Goal: Information Seeking & Learning: Learn about a topic

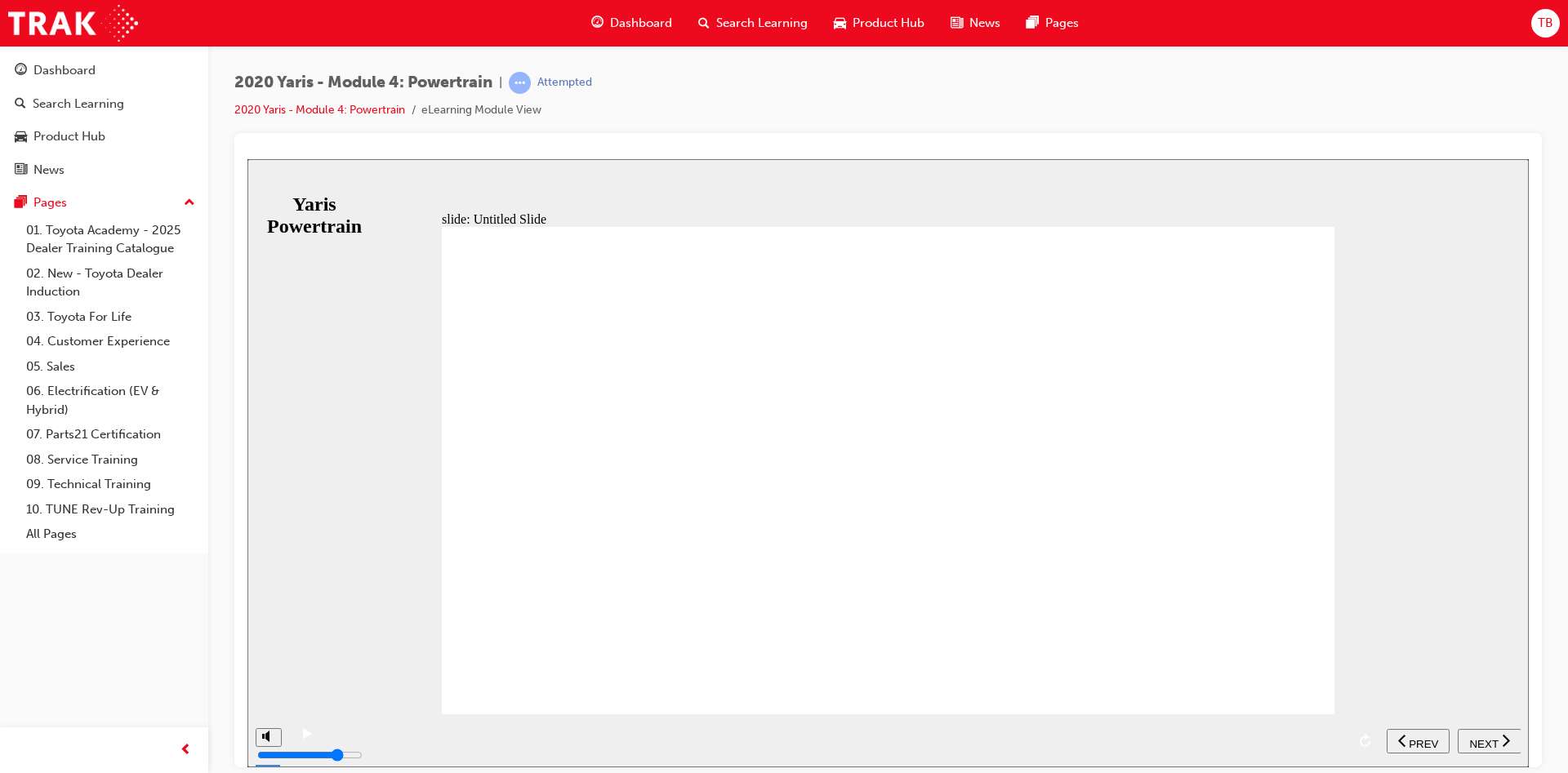
click at [1501, 737] on icon "next" at bounding box center [1505, 739] width 8 height 15
click at [1501, 737] on icon "next" at bounding box center [1497, 739] width 8 height 15
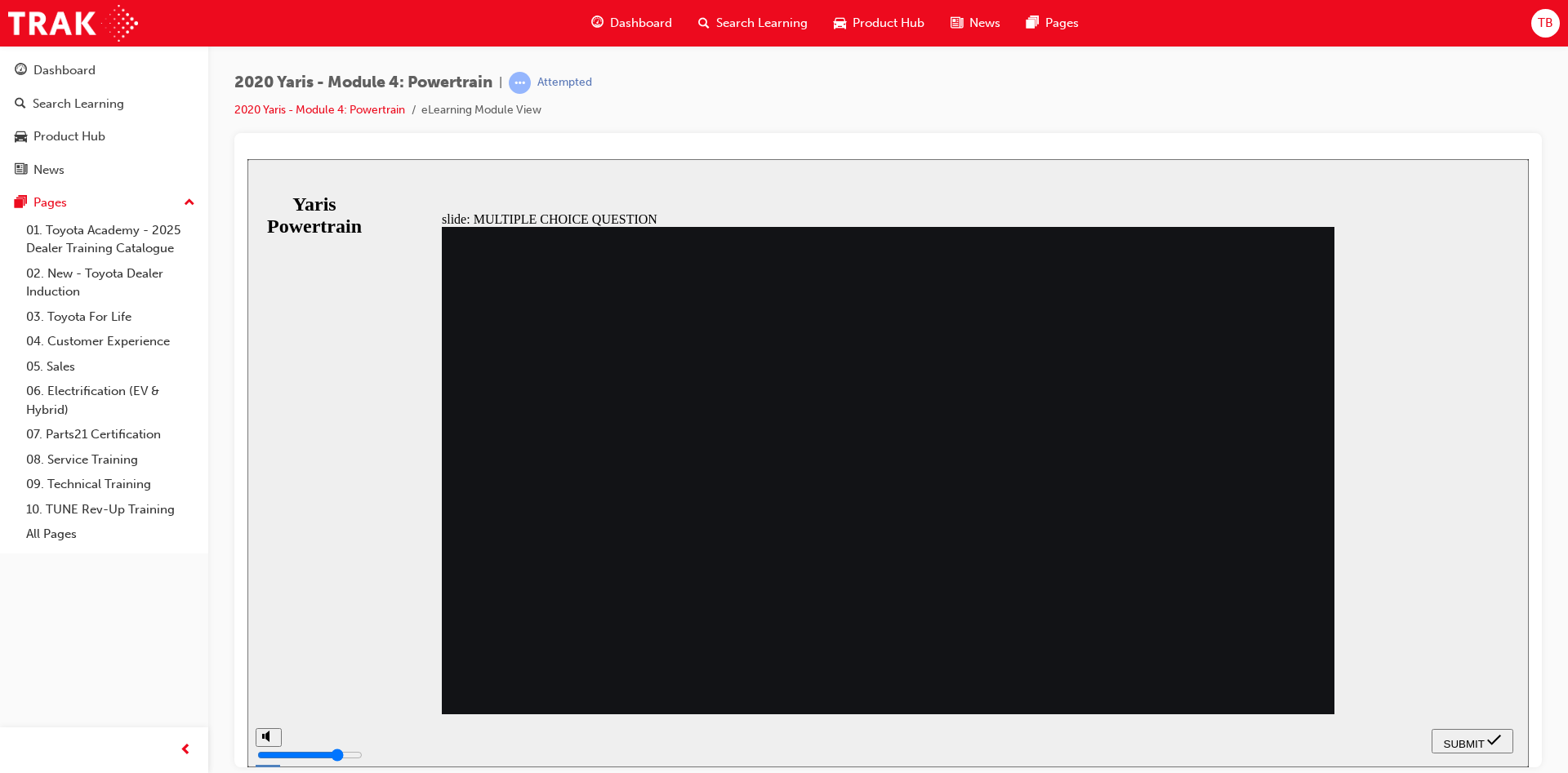
radio input "true"
click at [1485, 738] on div "SUBMIT" at bounding box center [1472, 740] width 68 height 17
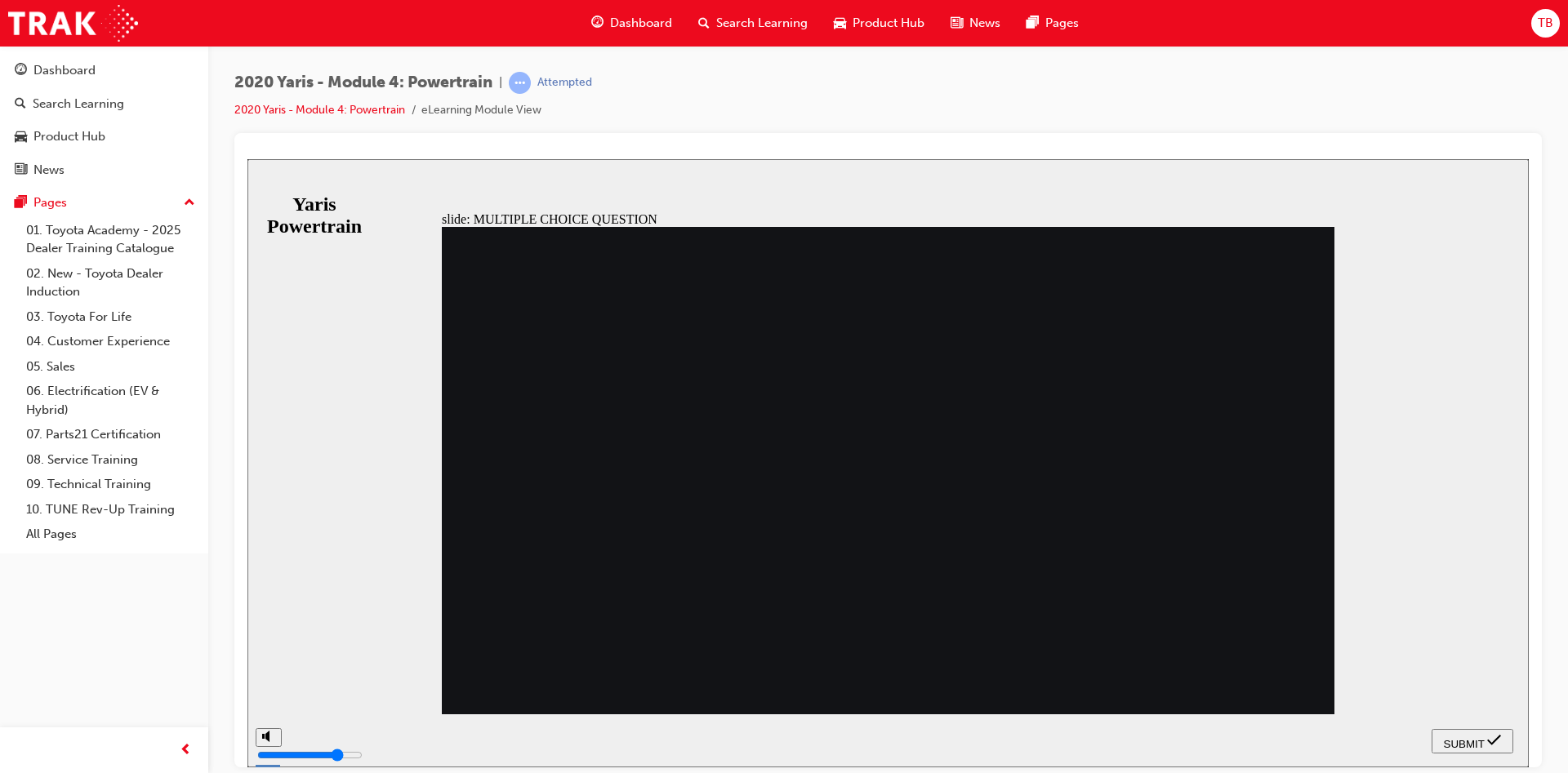
radio input "true"
click at [1482, 738] on span "SUBMIT" at bounding box center [1464, 744] width 41 height 12
click at [1461, 739] on span "SUBMIT" at bounding box center [1464, 744] width 41 height 12
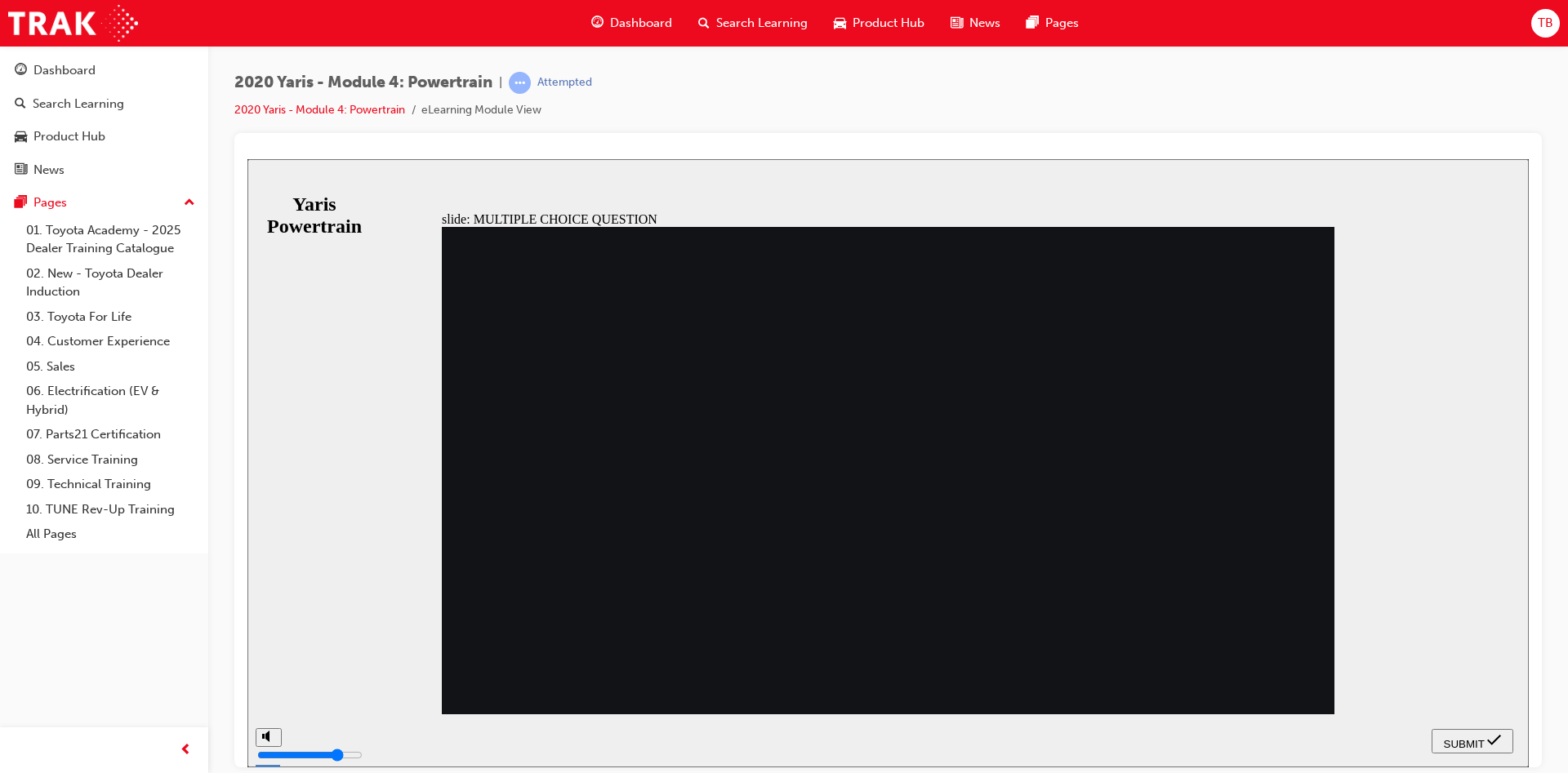
radio input "false"
radio input "true"
click at [1448, 733] on div "SUBMIT" at bounding box center [1472, 740] width 68 height 17
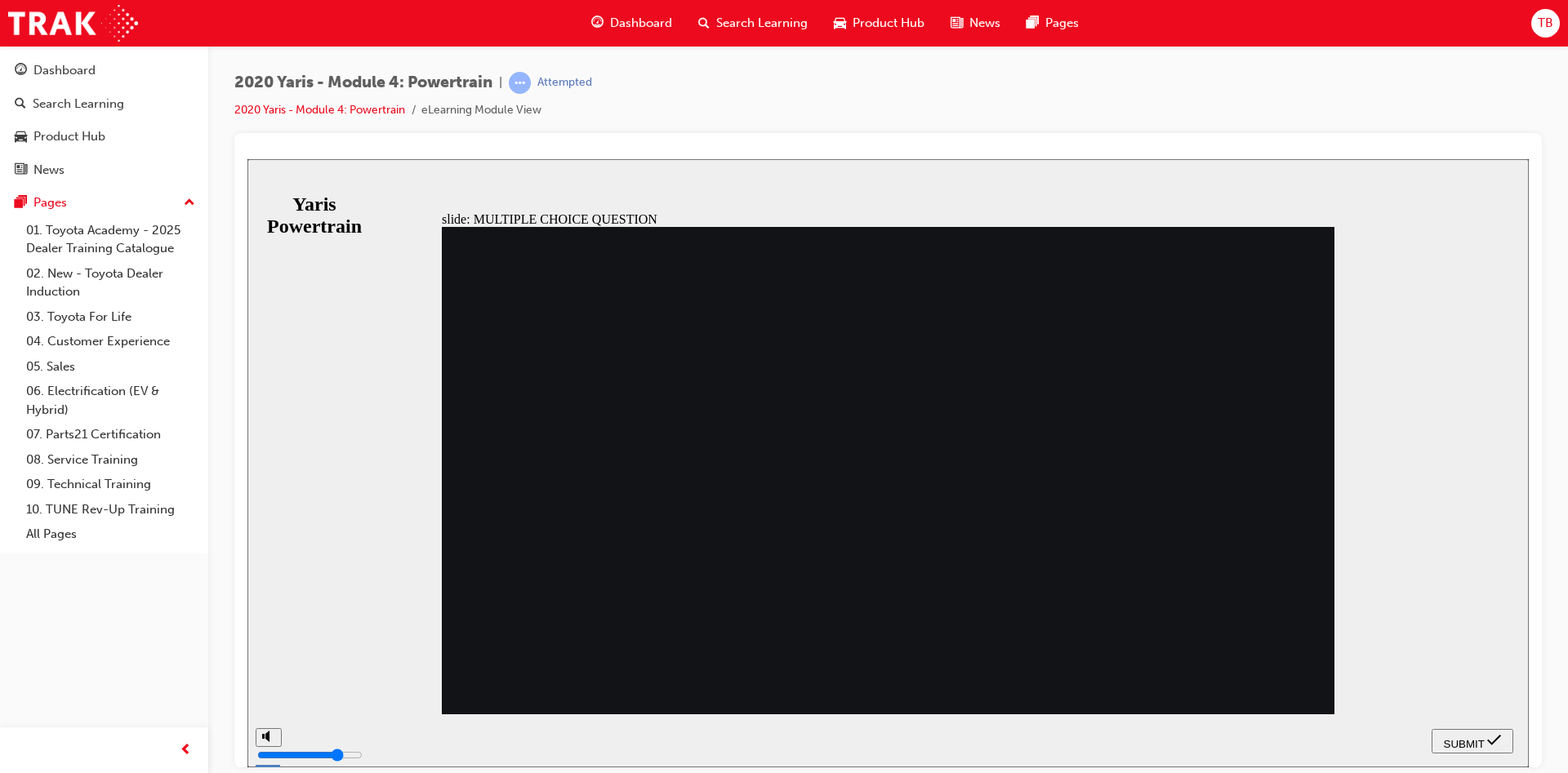
radio input "true"
click at [1469, 739] on span "SUBMIT" at bounding box center [1464, 744] width 41 height 12
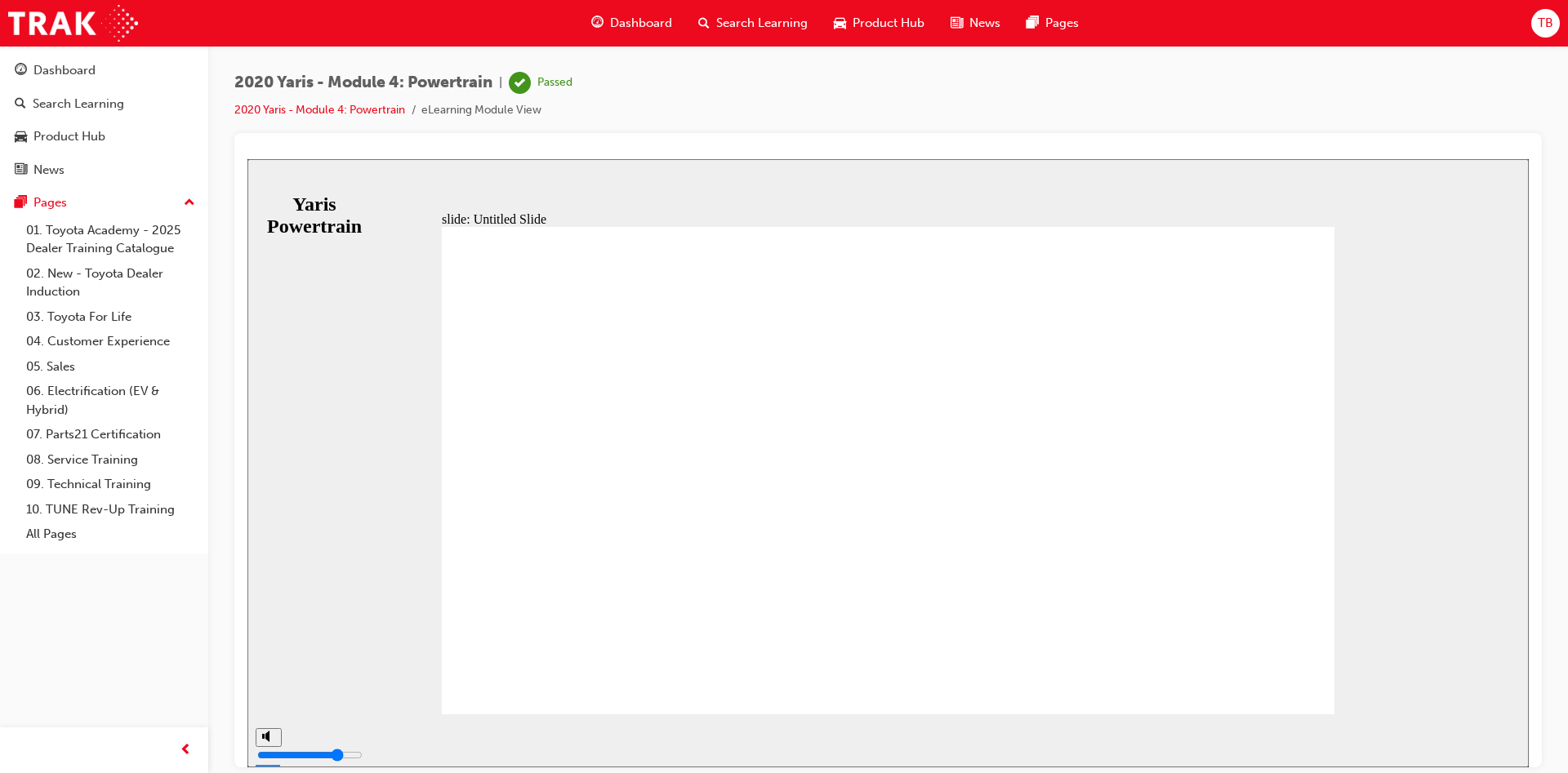
click at [748, 28] on span "Search Learning" at bounding box center [762, 23] width 91 height 19
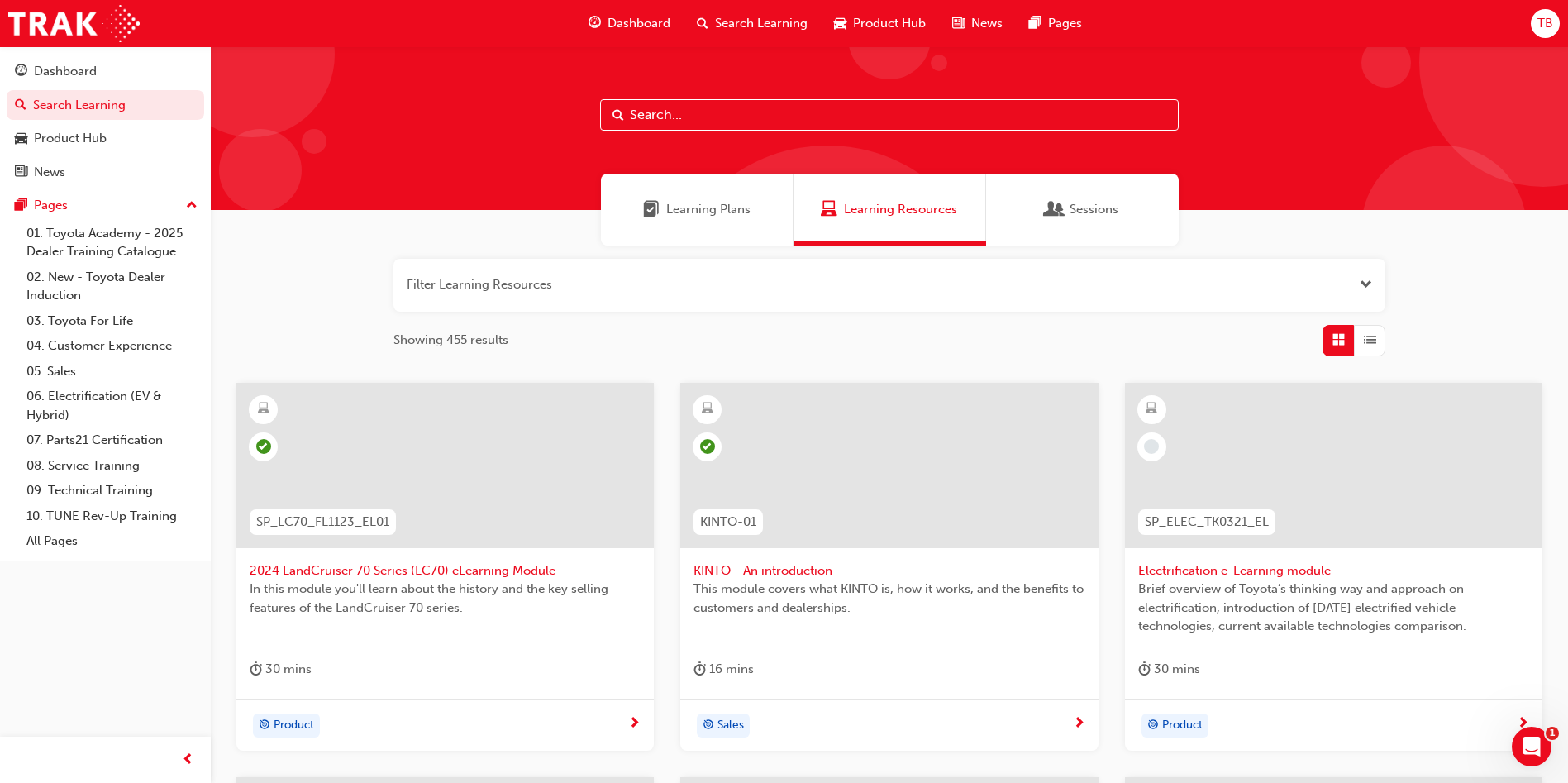
click at [687, 220] on div "Learning Plans" at bounding box center [697, 209] width 192 height 72
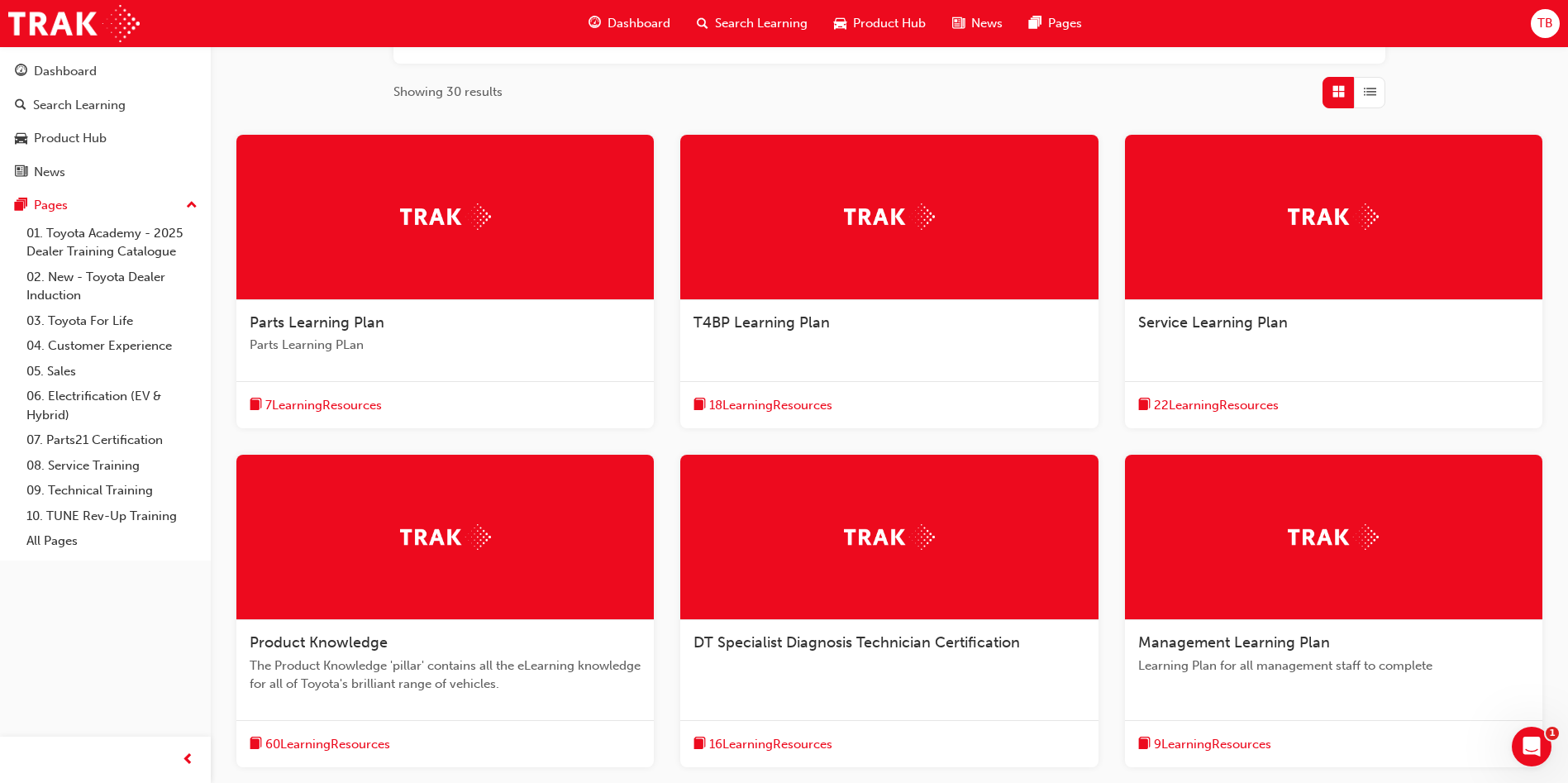
scroll to position [435, 0]
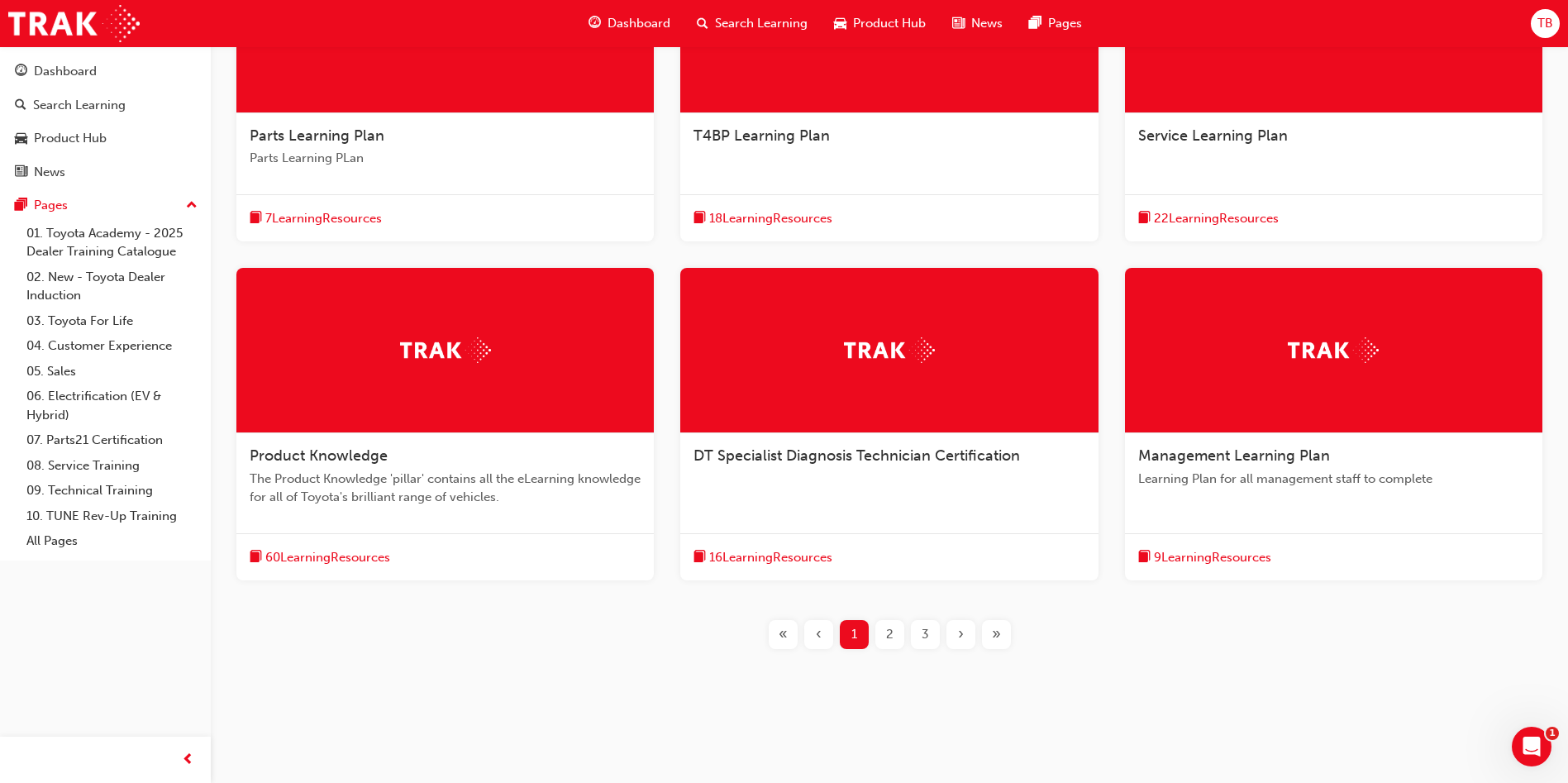
click at [366, 465] on div "Product Knowledge" at bounding box center [445, 457] width 391 height 20
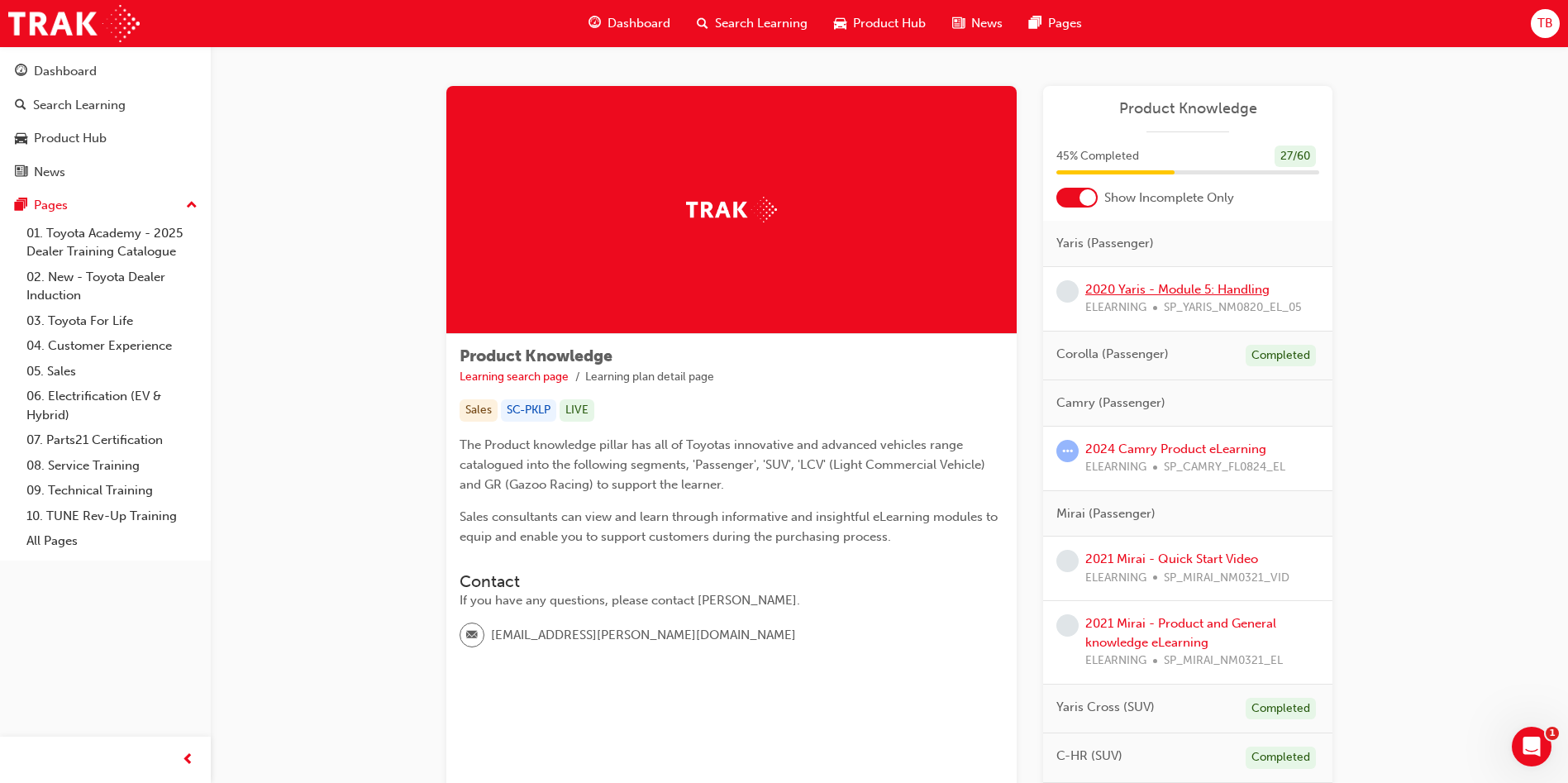
click at [1247, 287] on link "2020 Yaris - Module 5: Handling" at bounding box center [1177, 289] width 184 height 15
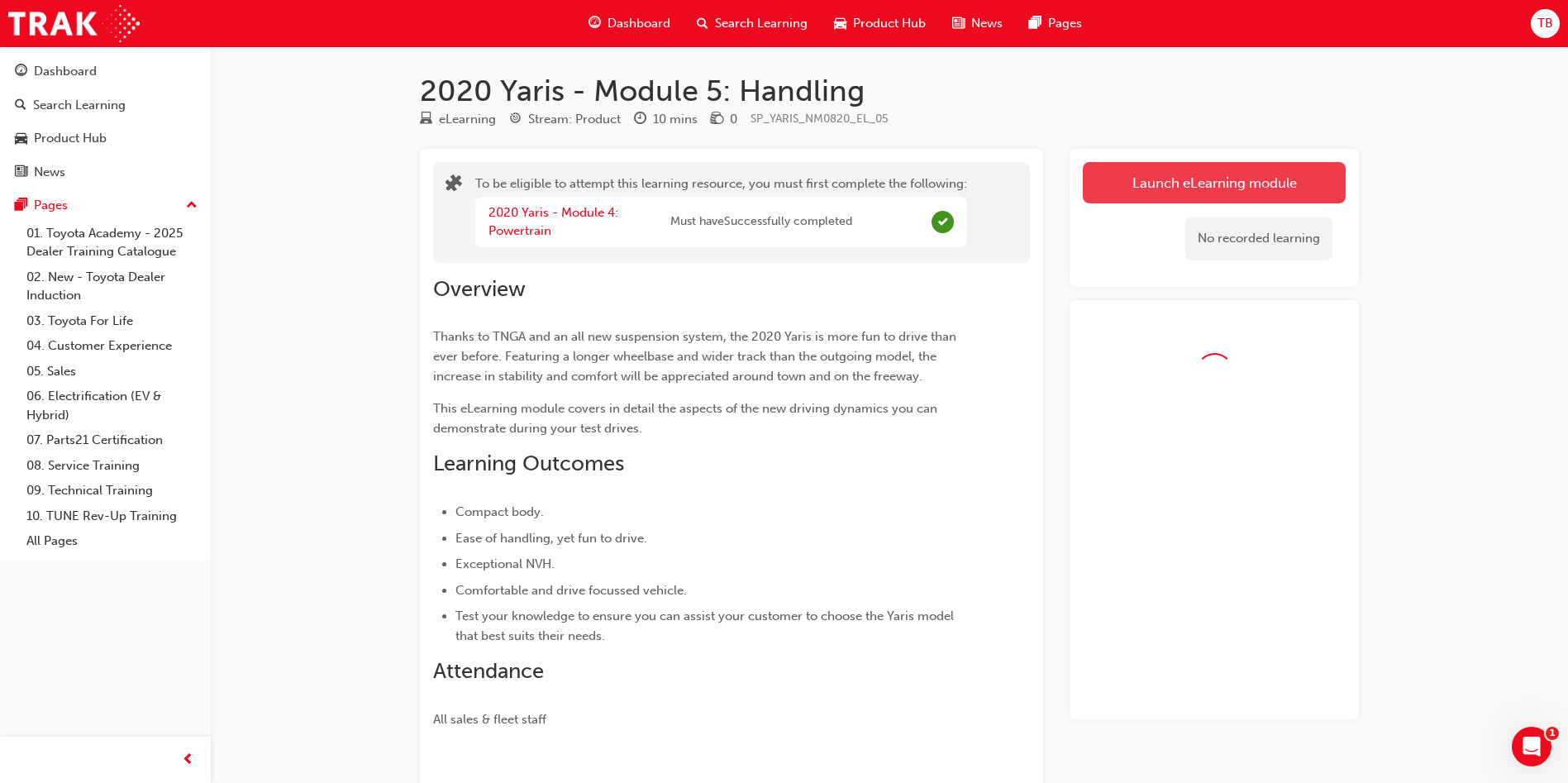
click at [1245, 164] on link "Launch eLearning module" at bounding box center [1214, 182] width 262 height 41
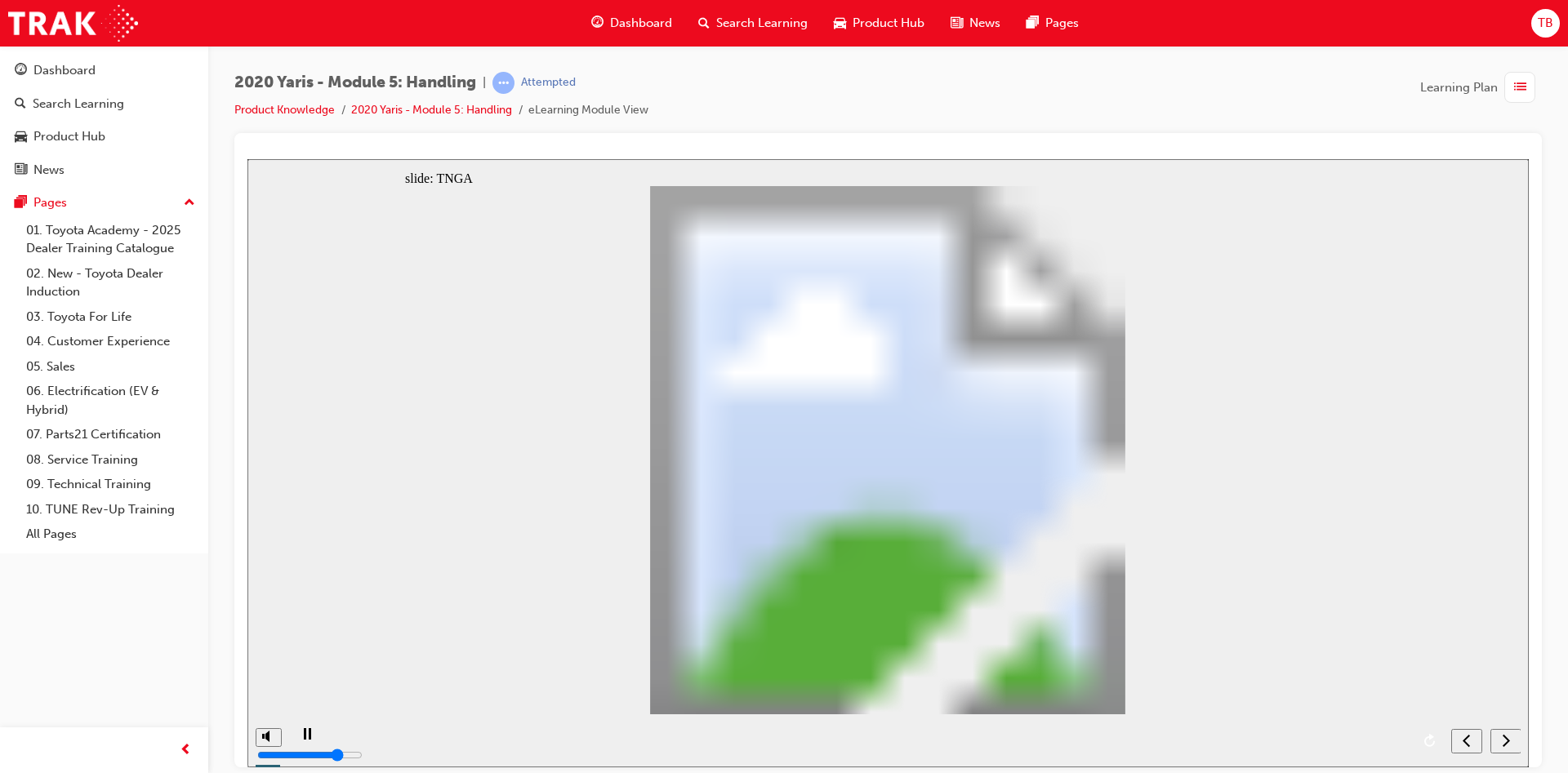
click at [1501, 744] on div "next" at bounding box center [1506, 740] width 18 height 17
click at [1440, 540] on div "slide: TNGA DRIVING POSITION AERO-DYNAMICS LOW CENTRE OF GRAVITY BODY RIGIDITY …" at bounding box center [888, 461] width 1281 height 608
